Goal: Task Accomplishment & Management: Use online tool/utility

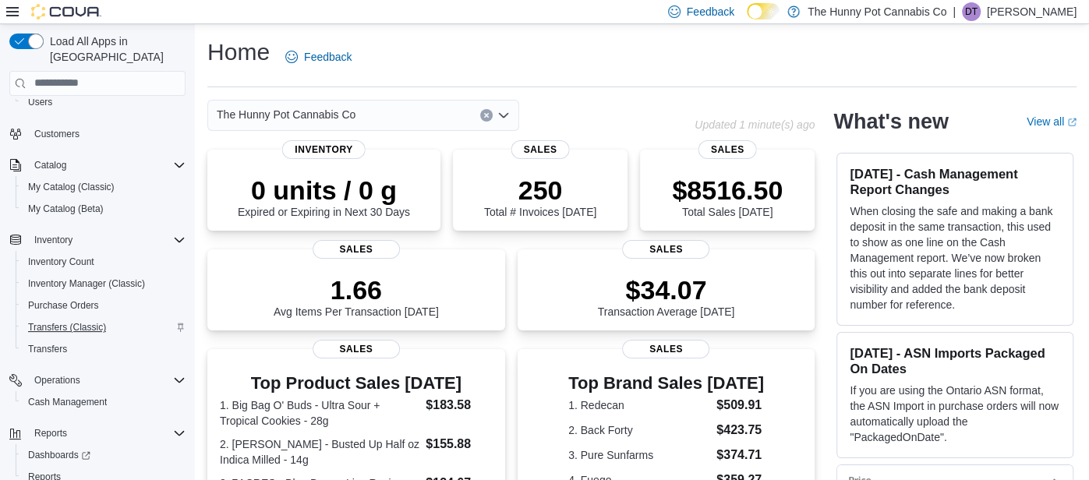
scroll to position [99, 0]
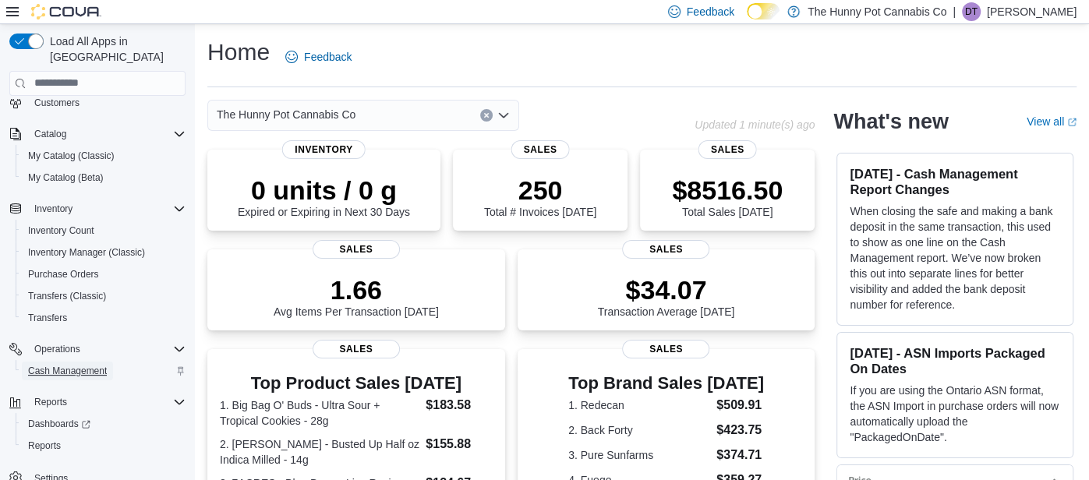
click at [53, 365] on span "Cash Management" at bounding box center [67, 371] width 79 height 12
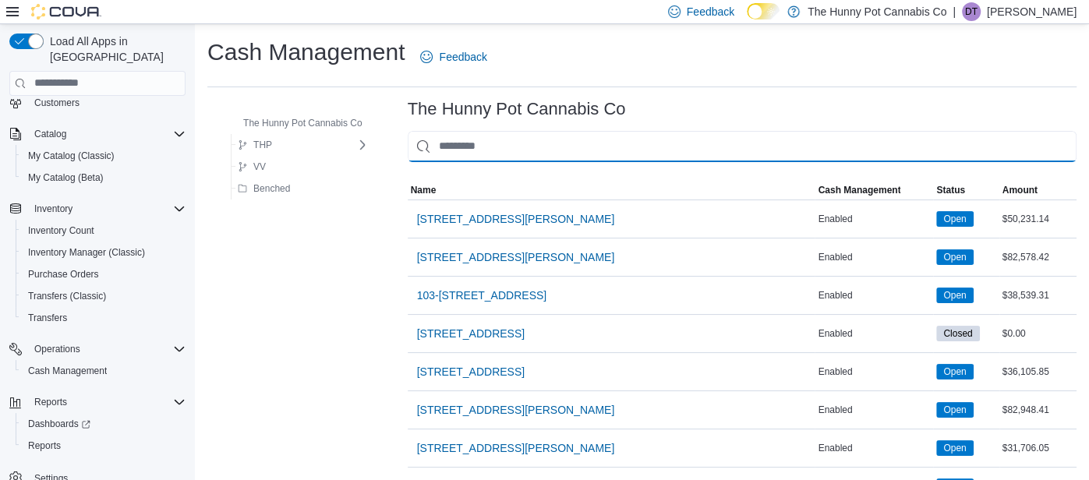
click at [538, 157] on input "This is a search bar. As you type, the results lower in the page will automatic…" at bounding box center [742, 146] width 669 height 31
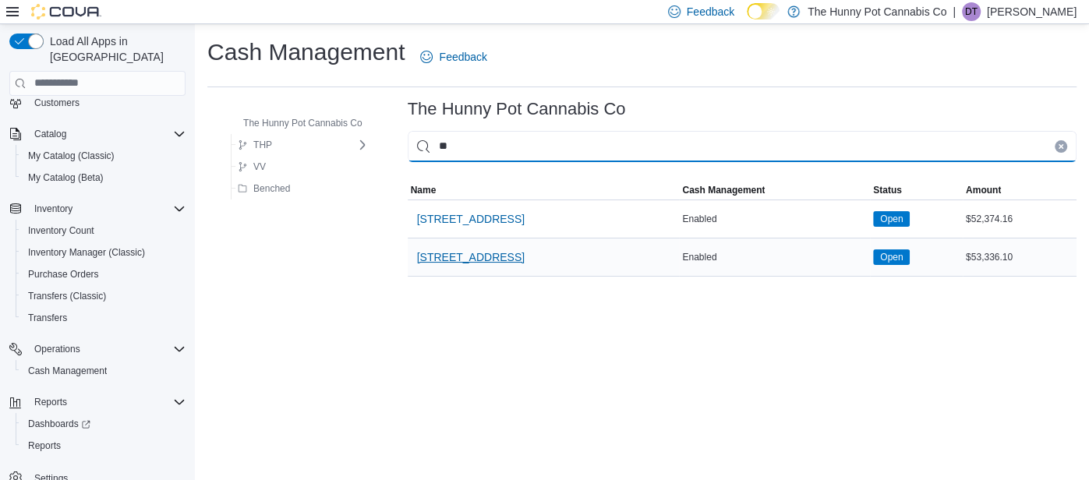
type input "**"
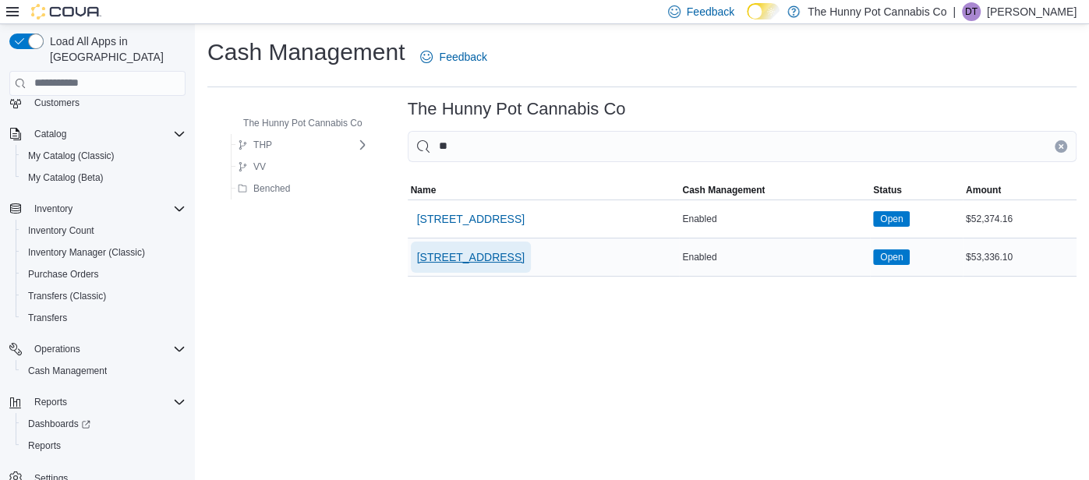
click at [445, 260] on span "[STREET_ADDRESS]" at bounding box center [471, 258] width 108 height 16
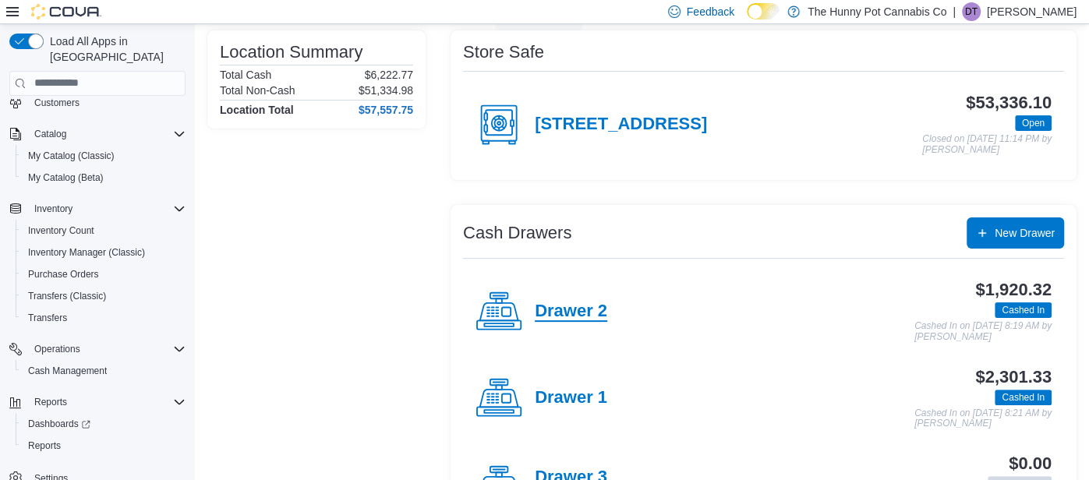
click at [583, 313] on h4 "Drawer 2" at bounding box center [571, 312] width 73 height 20
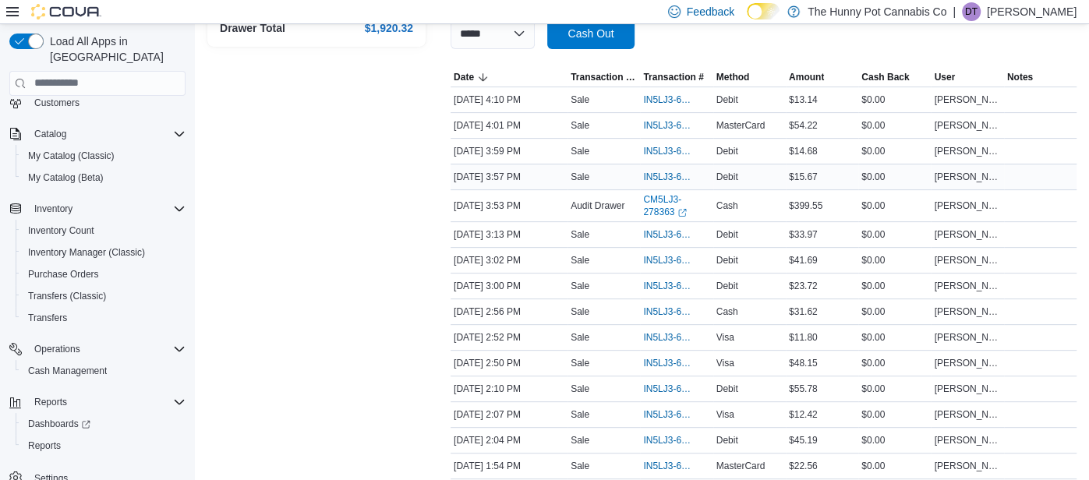
scroll to position [294, 0]
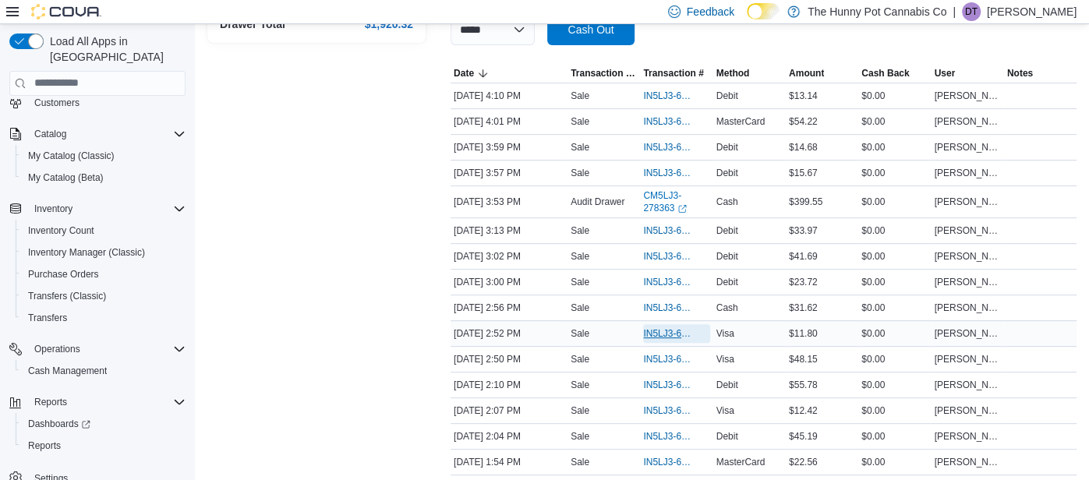
click at [660, 328] on span "IN5LJ3-6149254" at bounding box center [668, 333] width 51 height 12
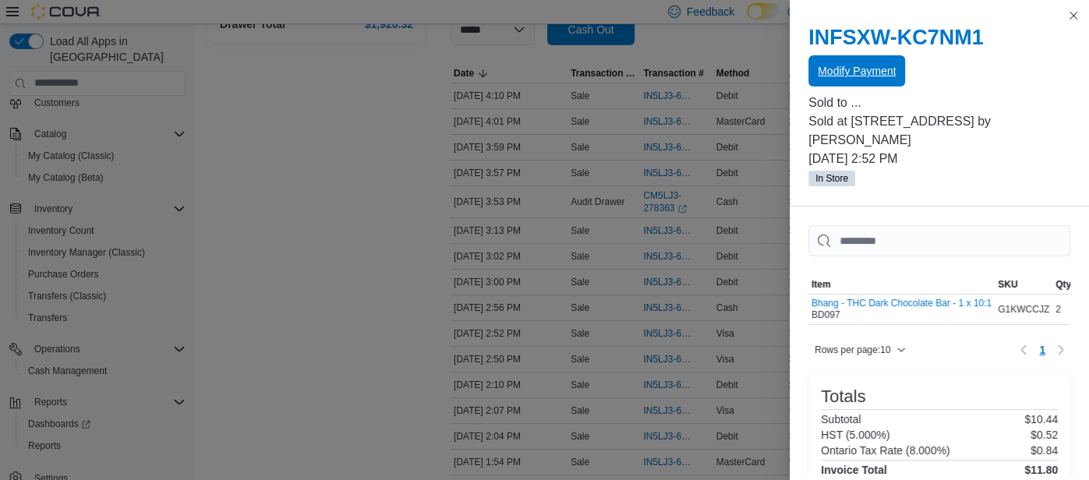
click at [886, 58] on span "Modify Payment" at bounding box center [857, 70] width 78 height 31
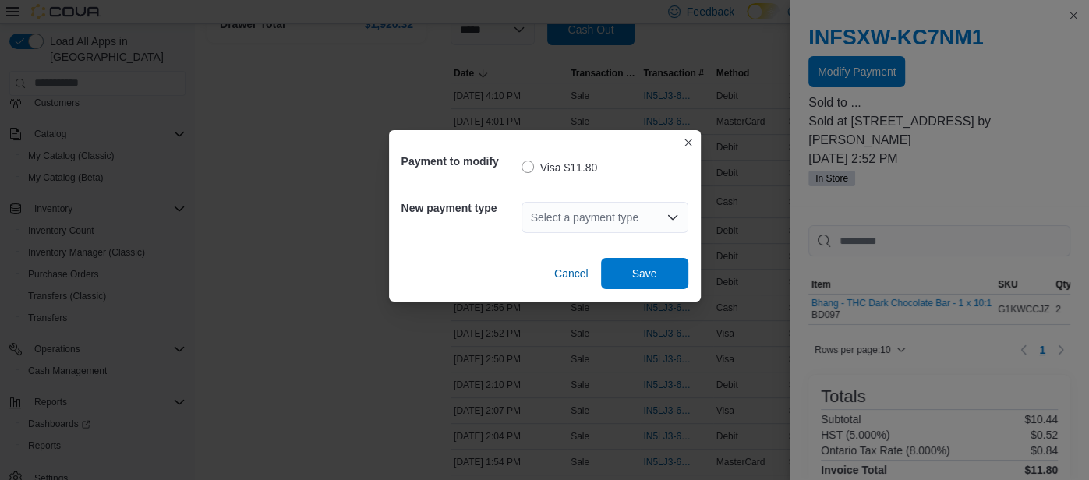
click at [538, 224] on div "Select a payment type" at bounding box center [605, 217] width 167 height 31
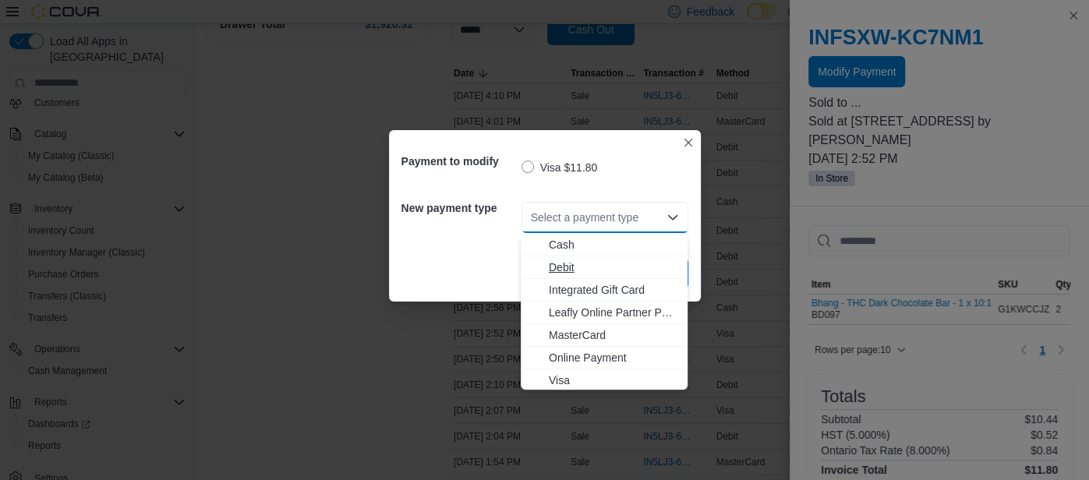
click at [550, 267] on span "Debit" at bounding box center [613, 268] width 129 height 16
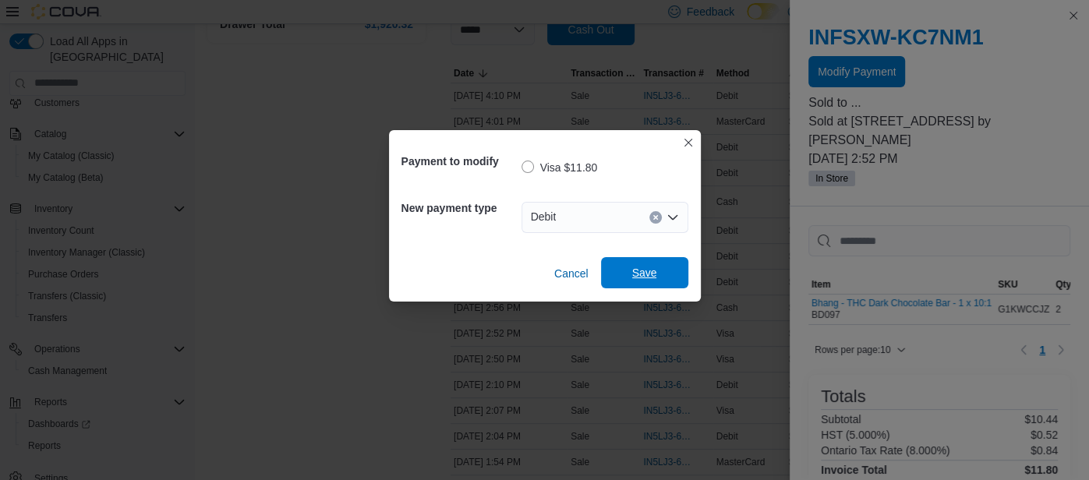
click at [626, 279] on span "Save" at bounding box center [645, 272] width 69 height 31
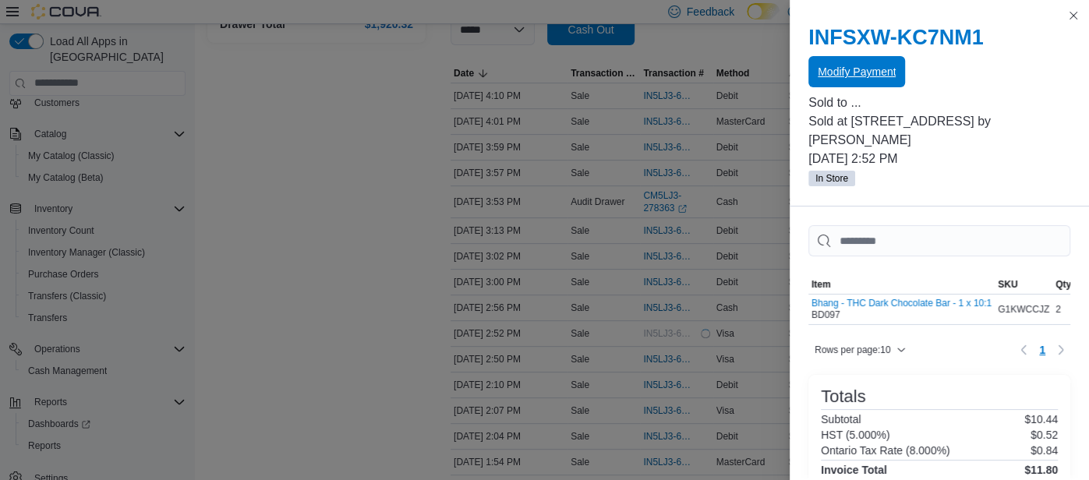
scroll to position [0, 0]
click at [1072, 16] on button "Close this dialog" at bounding box center [1073, 14] width 19 height 19
